Goal: Find specific page/section

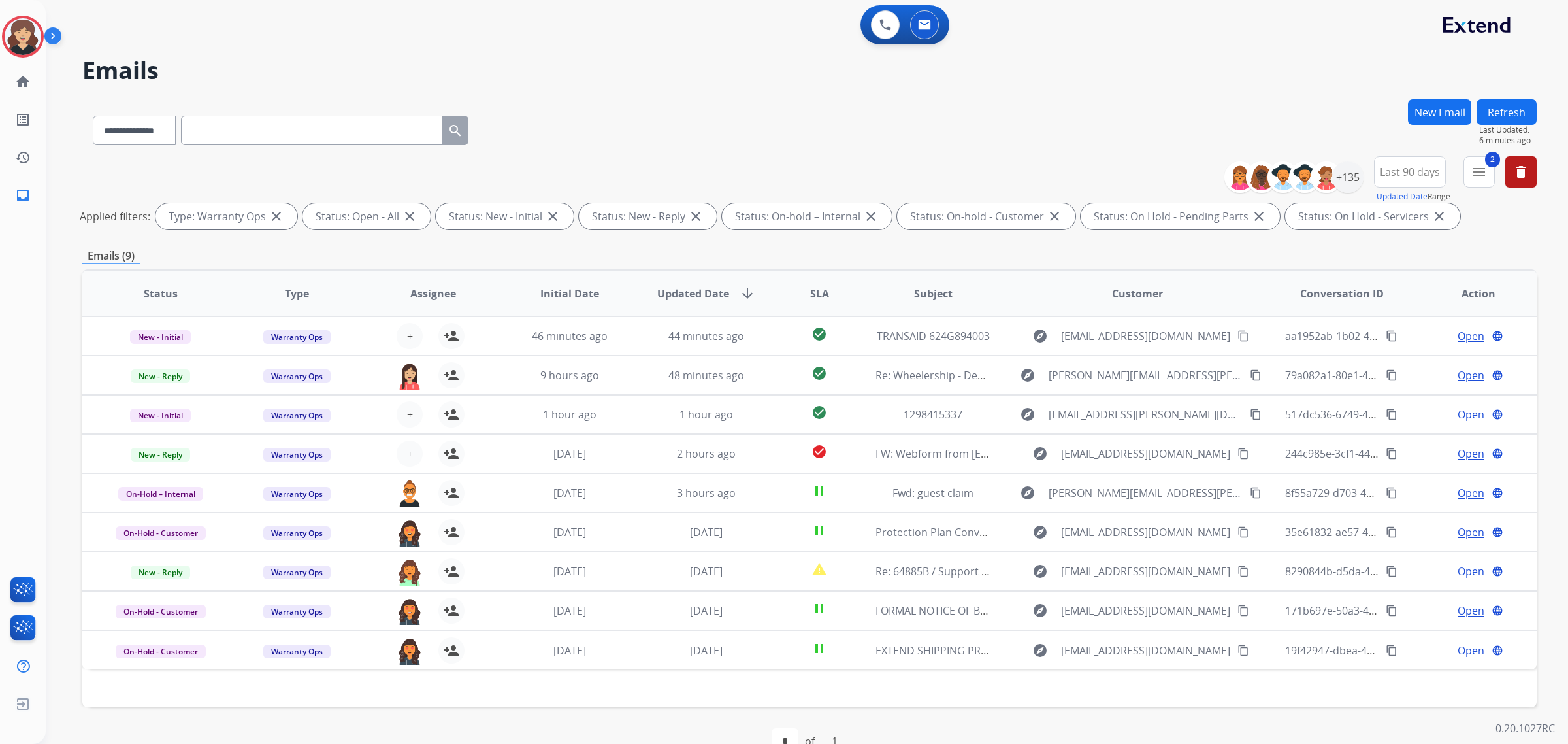
select select "**********"
click at [1501, 116] on button "Refresh" at bounding box center [1507, 112] width 60 height 26
drag, startPoint x: 1469, startPoint y: 175, endPoint x: 1435, endPoint y: 233, distance: 67.2
click at [1471, 174] on button "2 menu Filters" at bounding box center [1480, 171] width 31 height 31
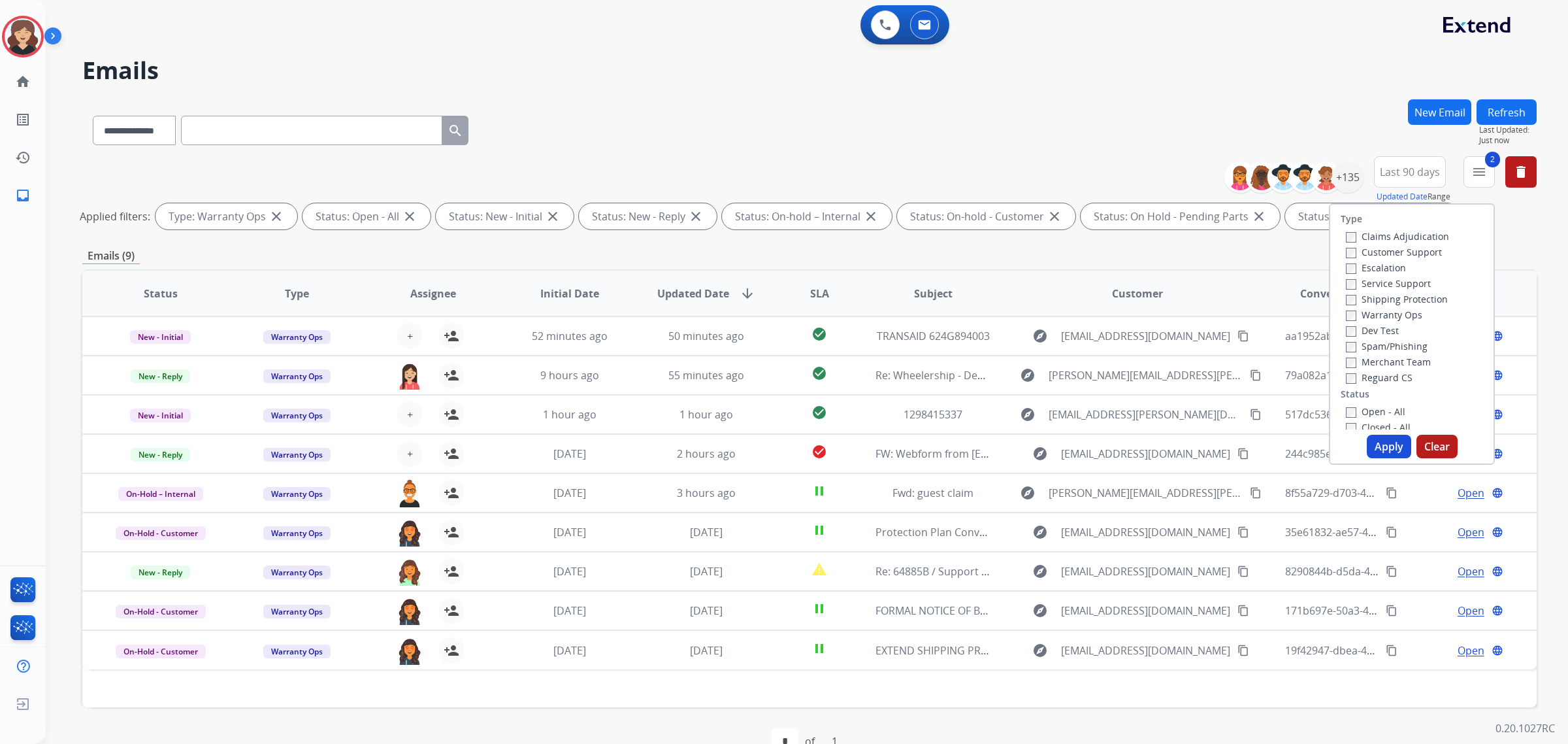
click at [1341, 315] on div "Claims Adjudication Customer Support Escalation Service Support Shipping Protec…" at bounding box center [1395, 306] width 108 height 157
click at [1379, 442] on button "Apply" at bounding box center [1389, 447] width 45 height 24
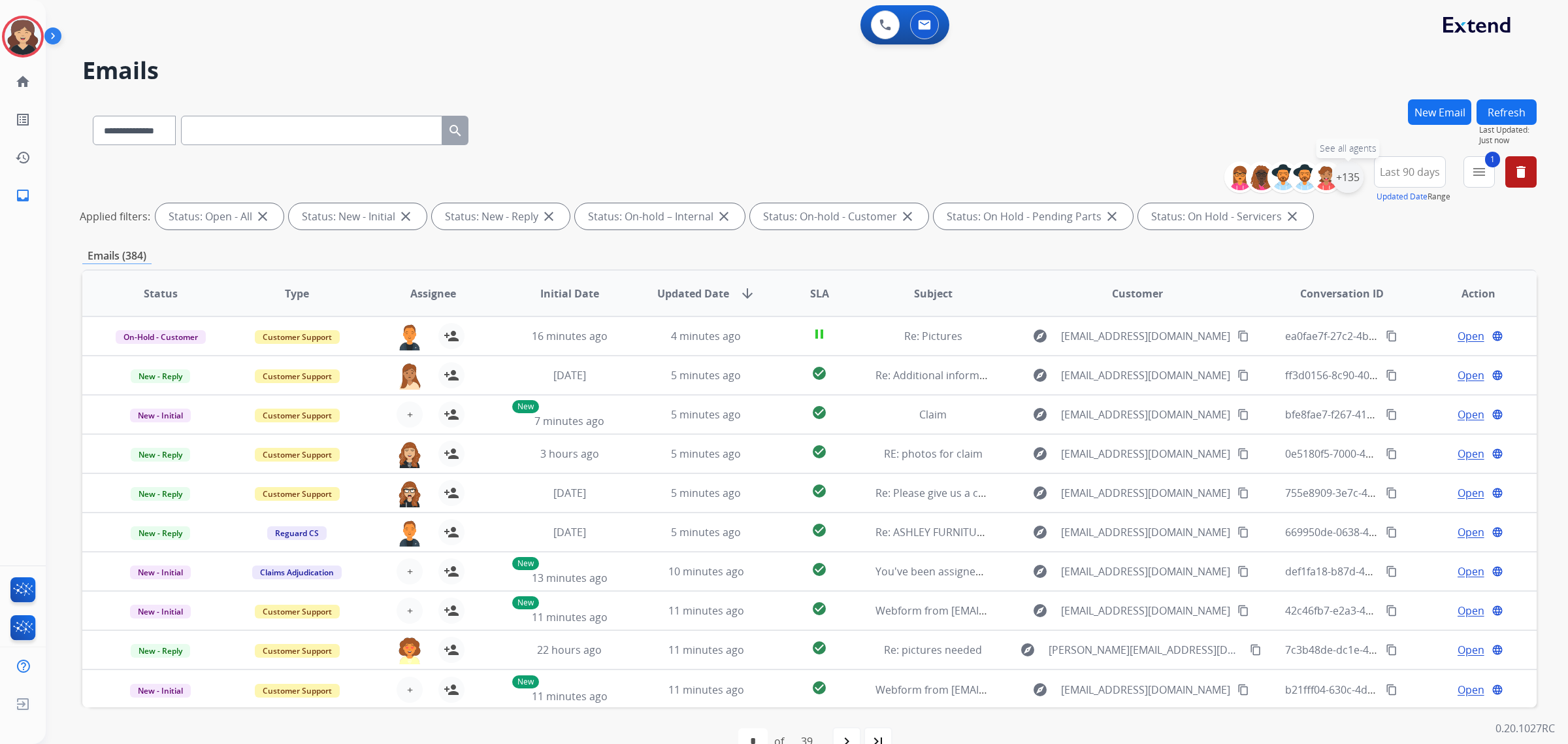
click at [1350, 181] on div "+135" at bounding box center [1348, 177] width 31 height 31
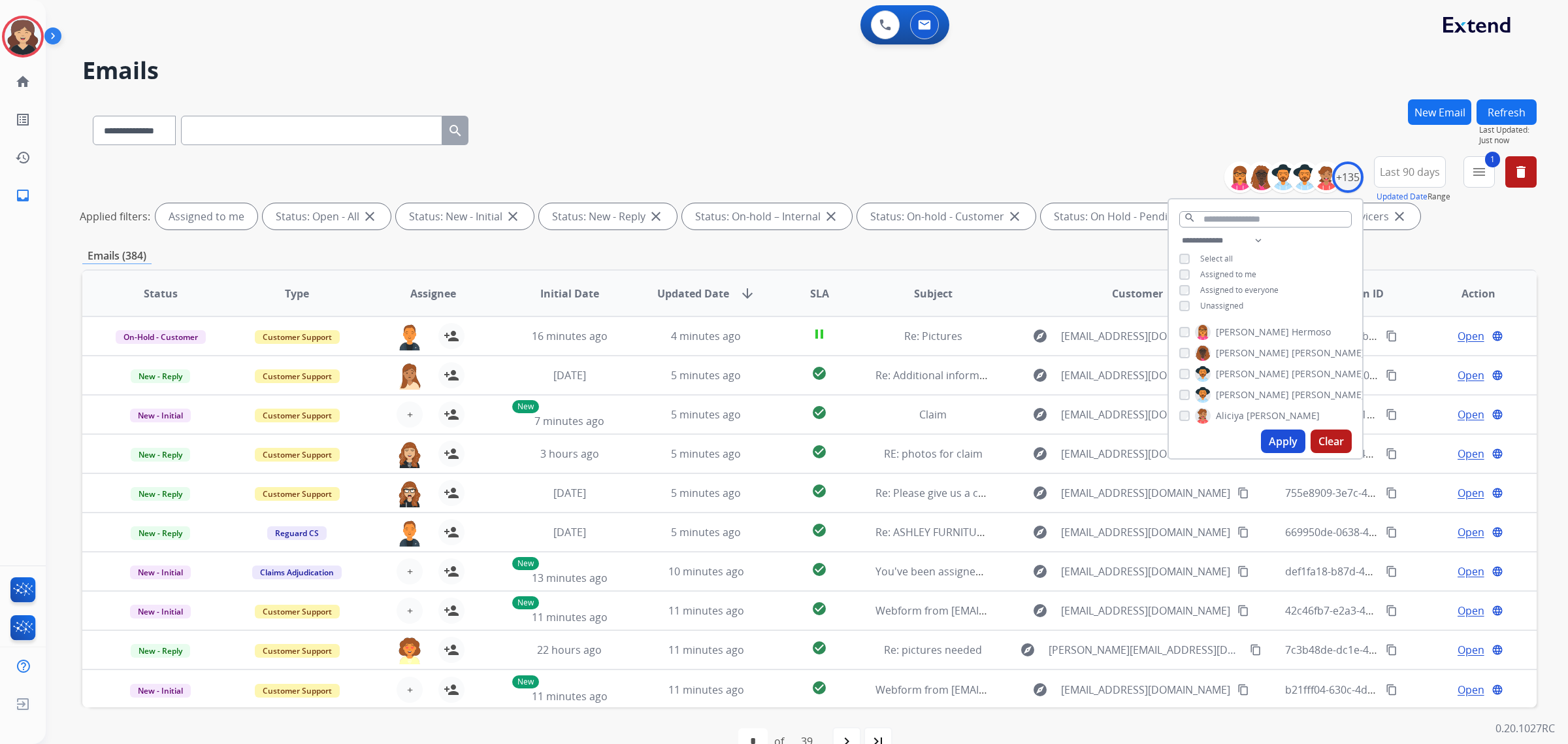
click at [1282, 436] on button "Apply" at bounding box center [1283, 441] width 45 height 24
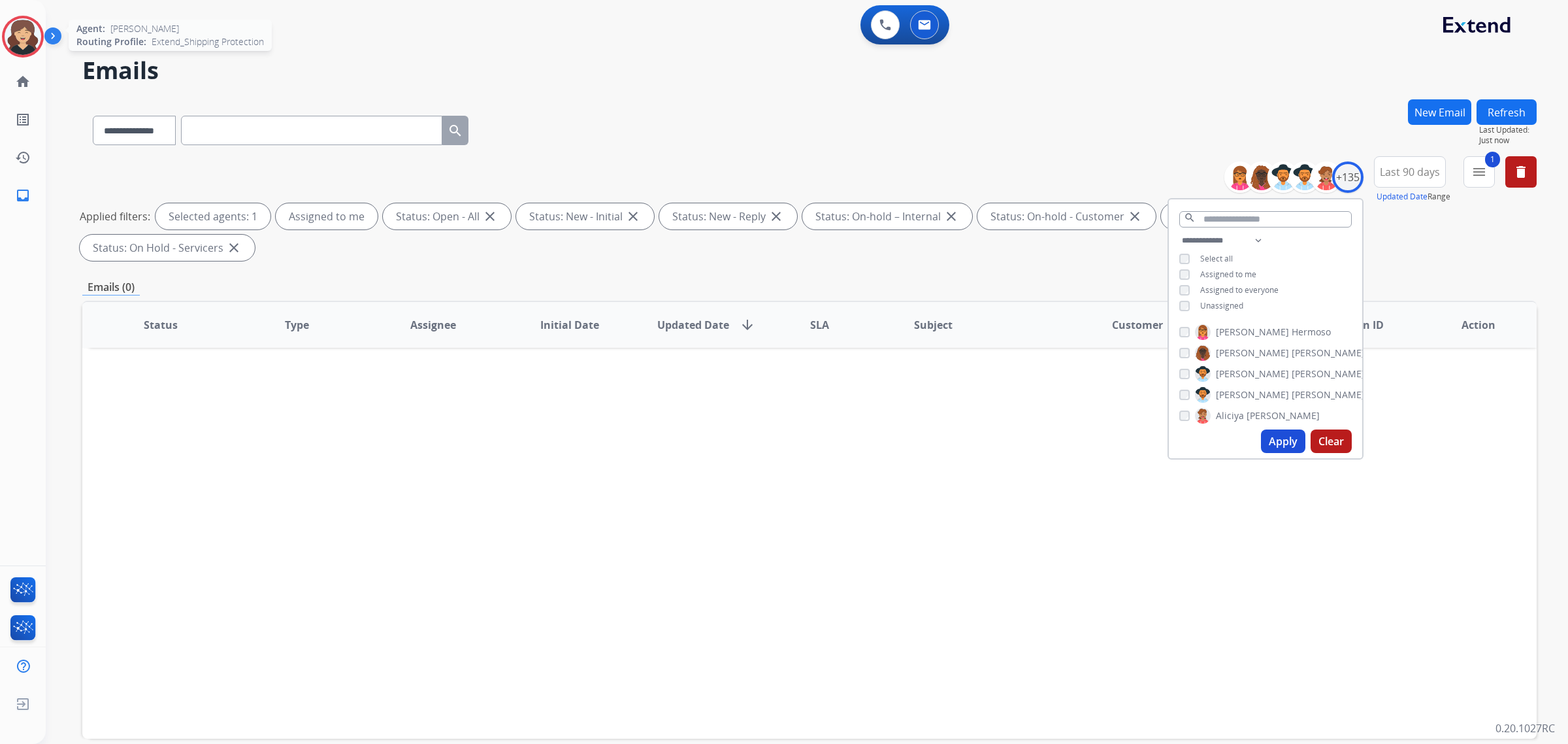
click at [16, 46] on img at bounding box center [23, 36] width 36 height 36
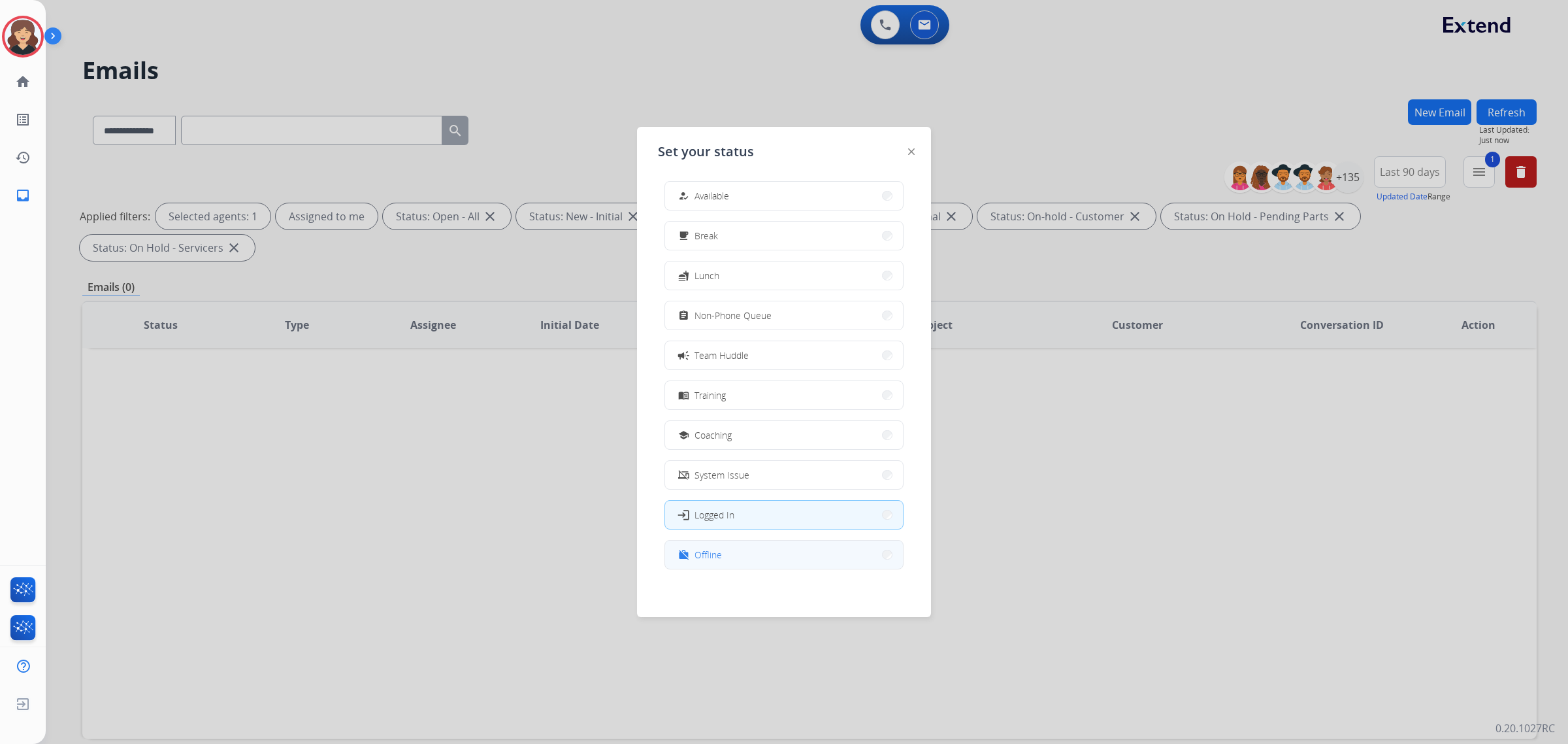
scroll to position [4, 0]
click at [703, 557] on span "Offline" at bounding box center [708, 553] width 27 height 14
